Goal: Navigation & Orientation: Find specific page/section

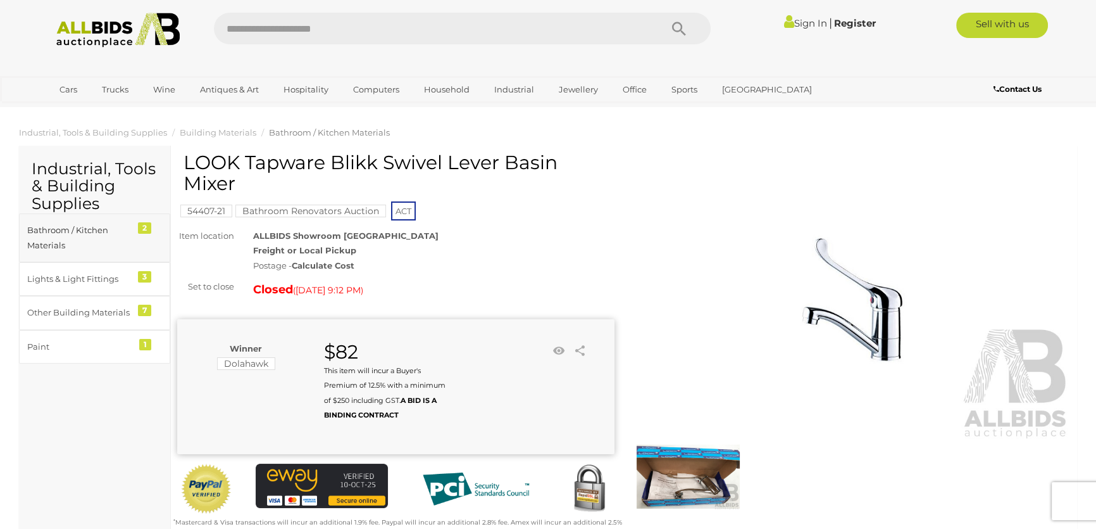
click at [91, 229] on div "Bathroom / Kitchen Materials" at bounding box center [79, 238] width 104 height 30
click at [72, 310] on div "Other Building Materials" at bounding box center [79, 312] width 104 height 15
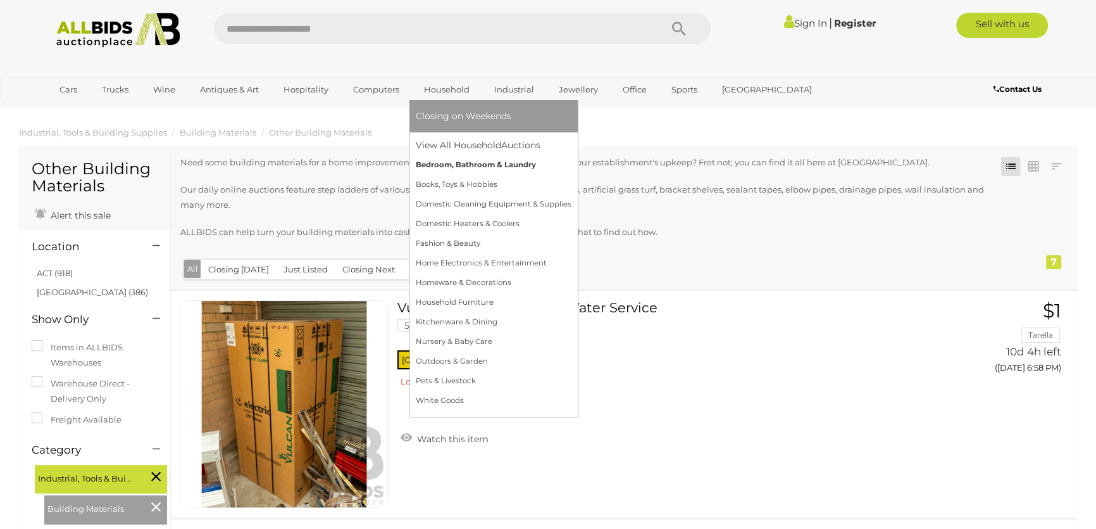
click at [475, 166] on link "Bedroom, Bathroom & Laundry" at bounding box center [494, 165] width 156 height 20
